Goal: Navigation & Orientation: Find specific page/section

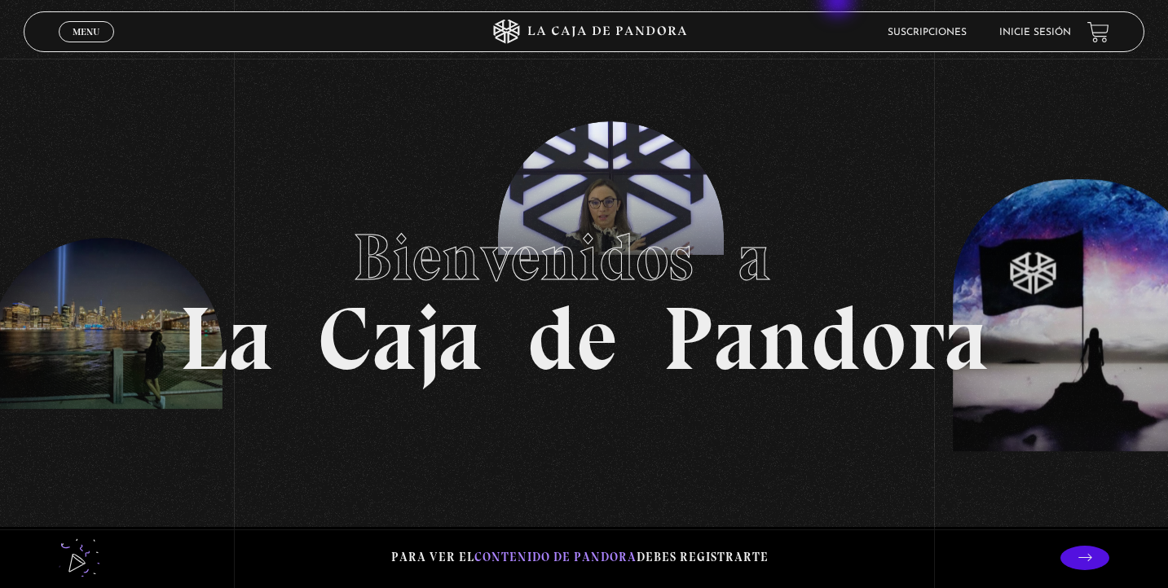
click at [1028, 25] on li "Inicie sesión" at bounding box center [1035, 32] width 72 height 25
click at [1029, 33] on link "Inicie sesión" at bounding box center [1035, 33] width 72 height 10
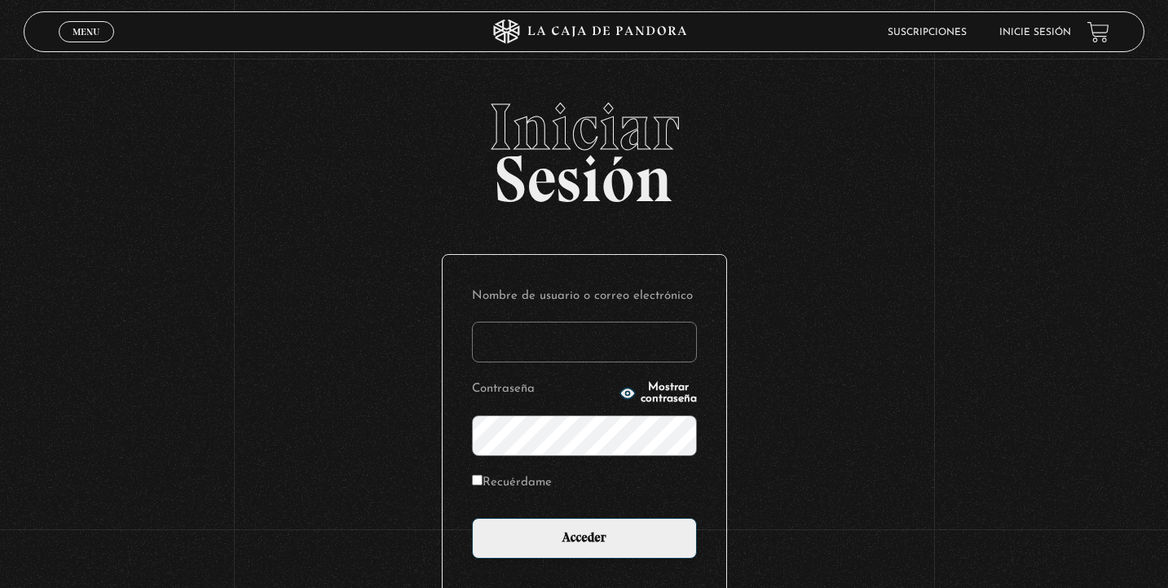
type input "valejandro466@gmail.com"
click at [584, 537] on input "Acceder" at bounding box center [584, 538] width 225 height 41
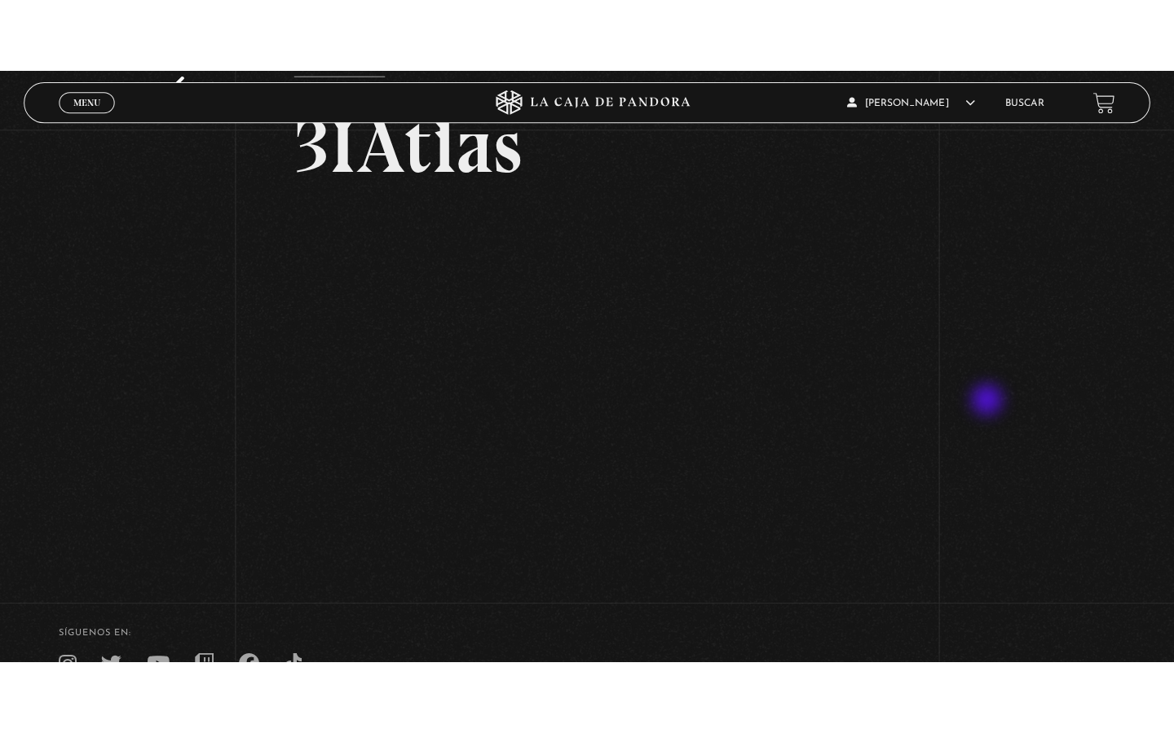
scroll to position [106, 0]
